Goal: Information Seeking & Learning: Understand process/instructions

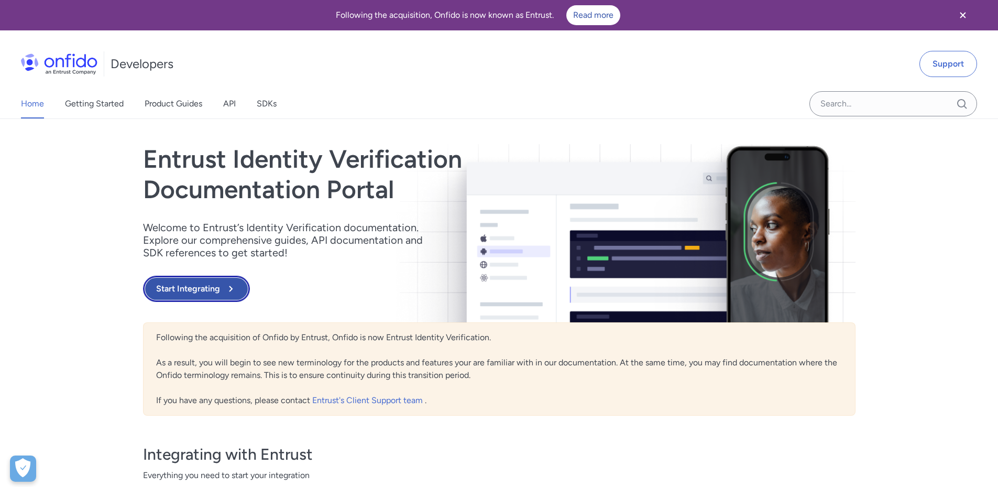
click at [217, 285] on button "Start Integrating" at bounding box center [196, 289] width 107 height 26
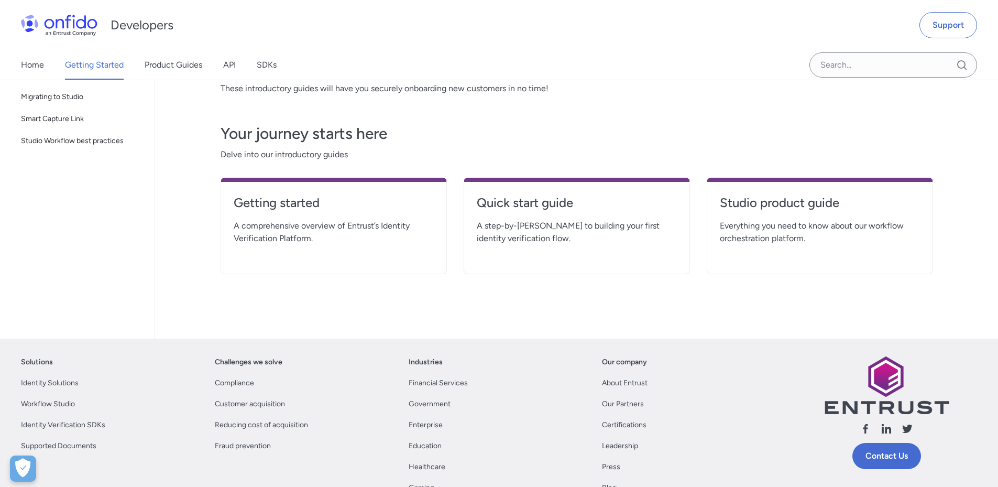
scroll to position [210, 0]
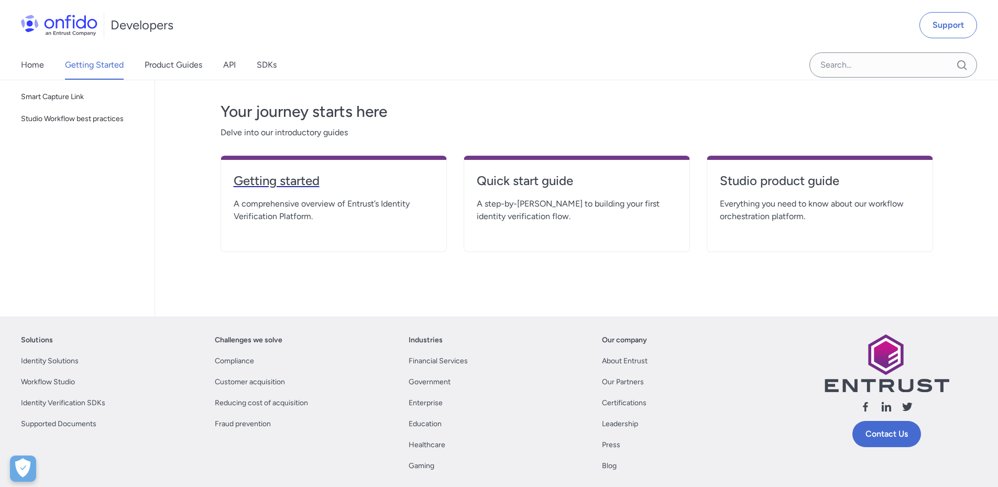
click at [305, 188] on h4 "Getting started" at bounding box center [334, 180] width 200 height 17
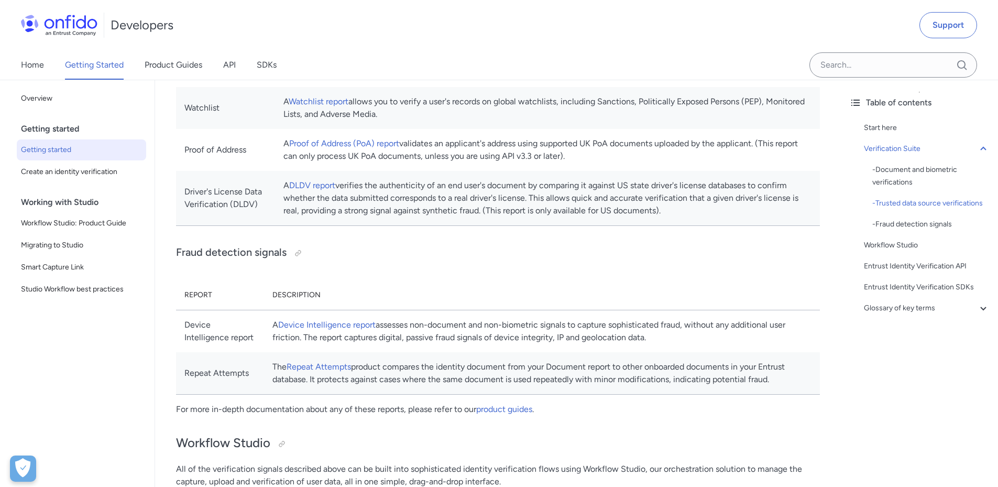
scroll to position [786, 0]
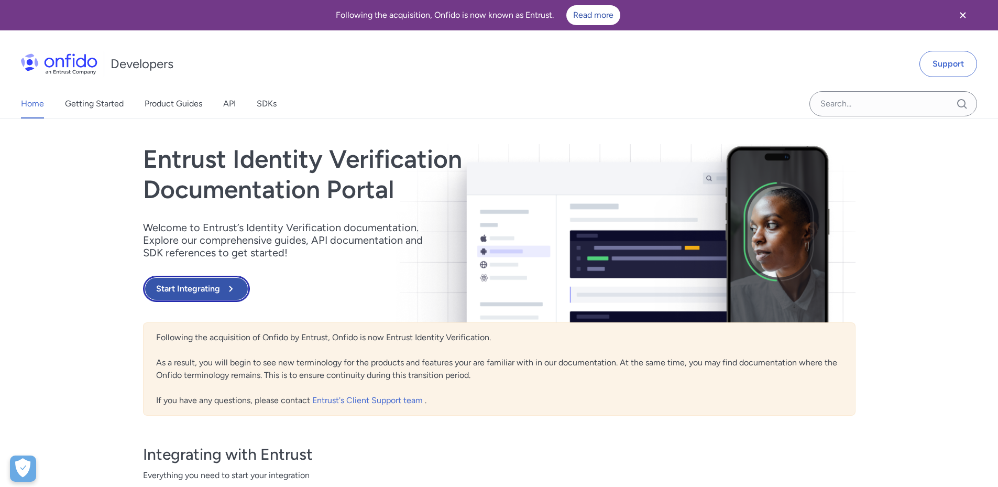
click at [188, 288] on button "Start Integrating" at bounding box center [196, 289] width 107 height 26
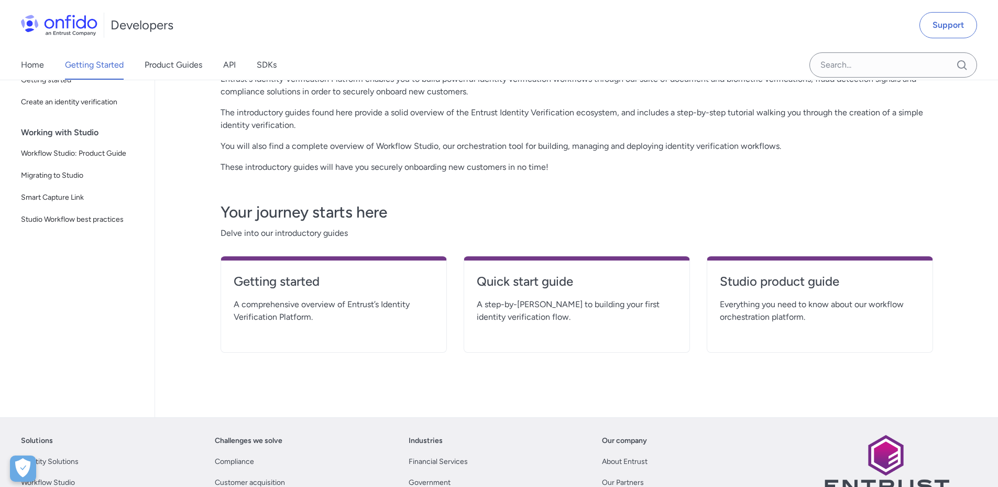
scroll to position [157, 0]
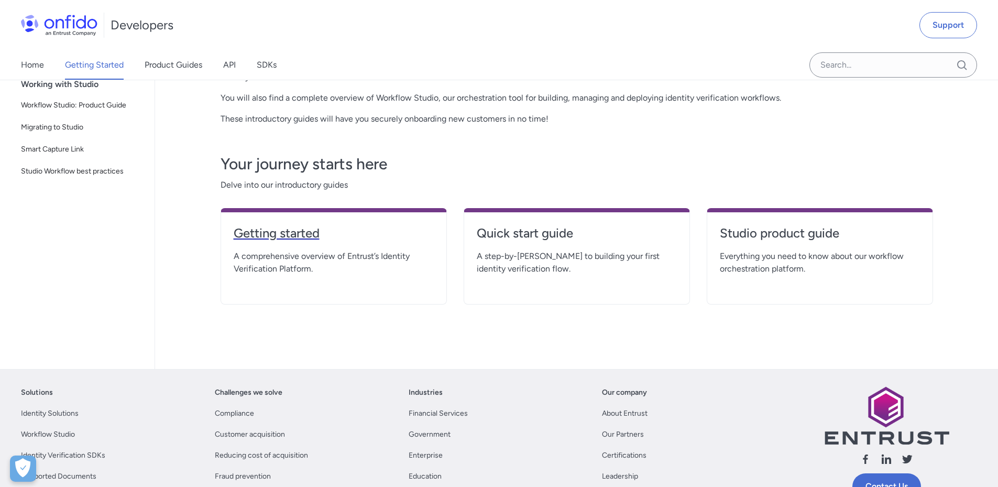
click at [298, 235] on h4 "Getting started" at bounding box center [334, 233] width 200 height 17
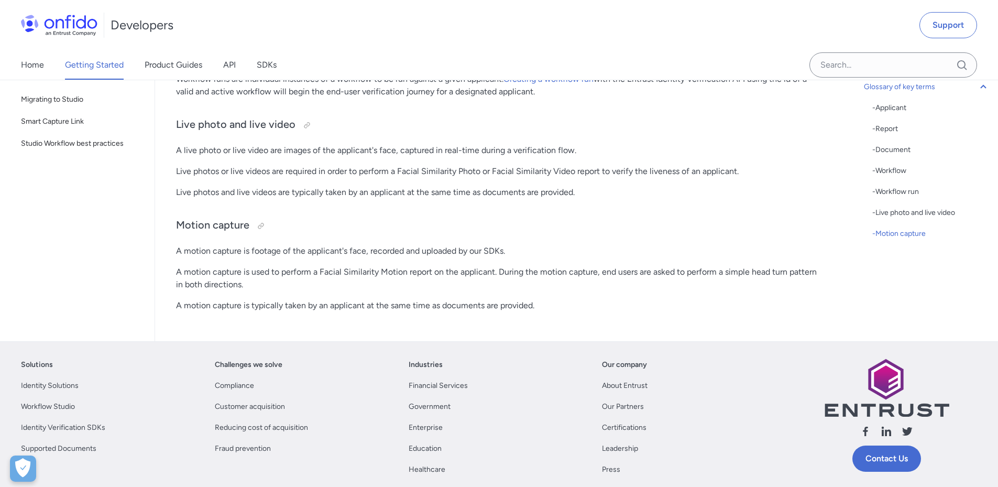
scroll to position [2759, 0]
